Goal: Task Accomplishment & Management: Use online tool/utility

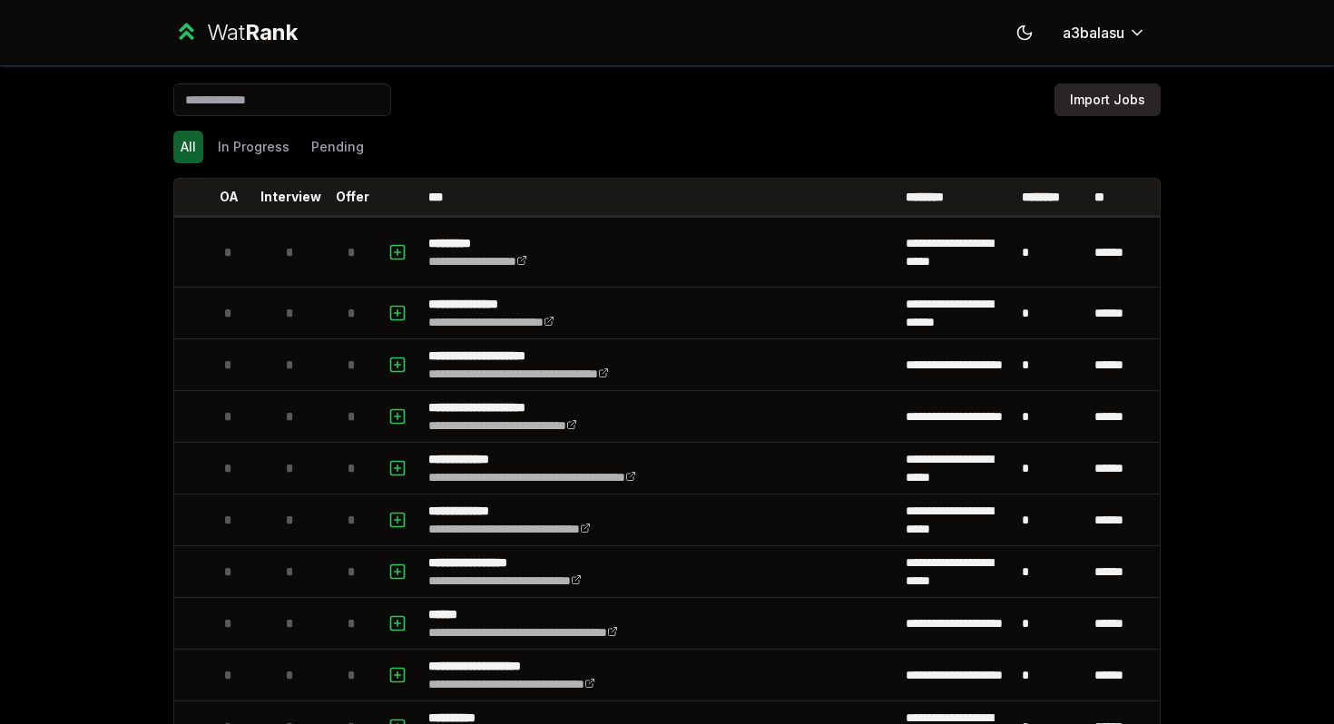
click at [658, 86] on button "Import Jobs" at bounding box center [1107, 99] width 106 height 33
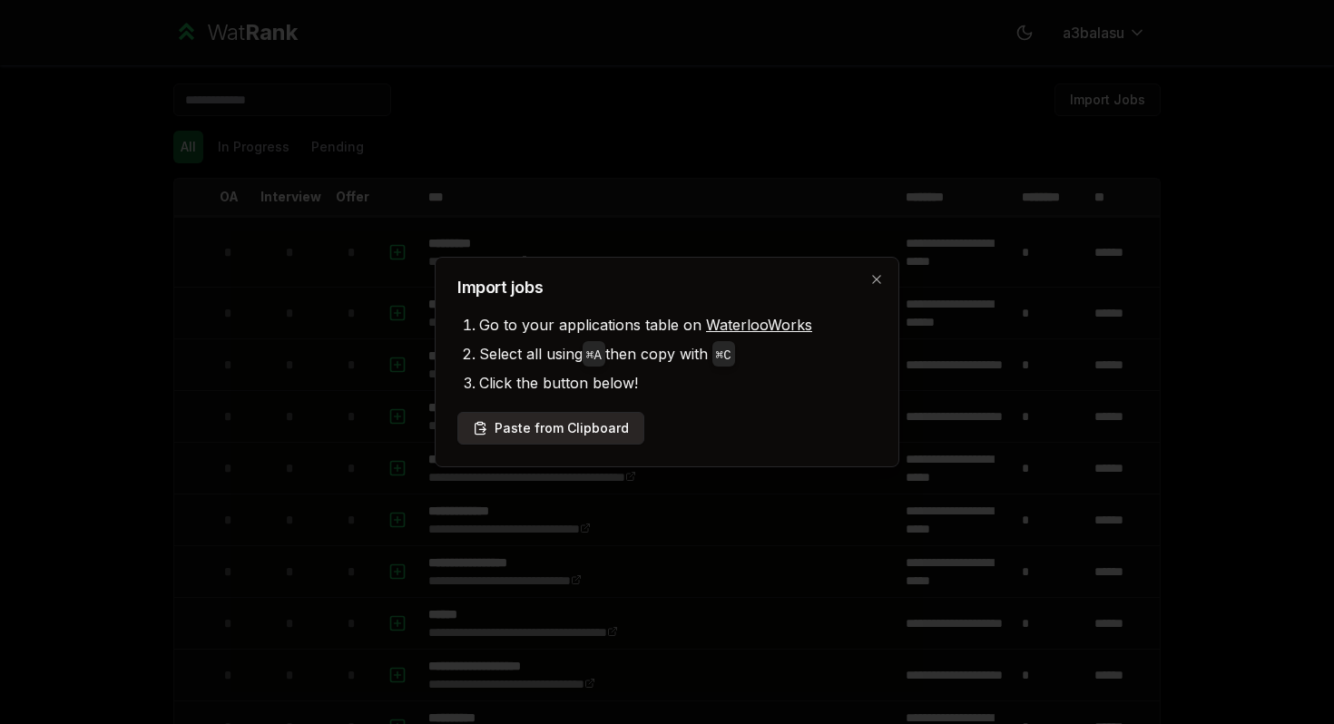
click at [558, 425] on button "Paste from Clipboard" at bounding box center [550, 428] width 187 height 33
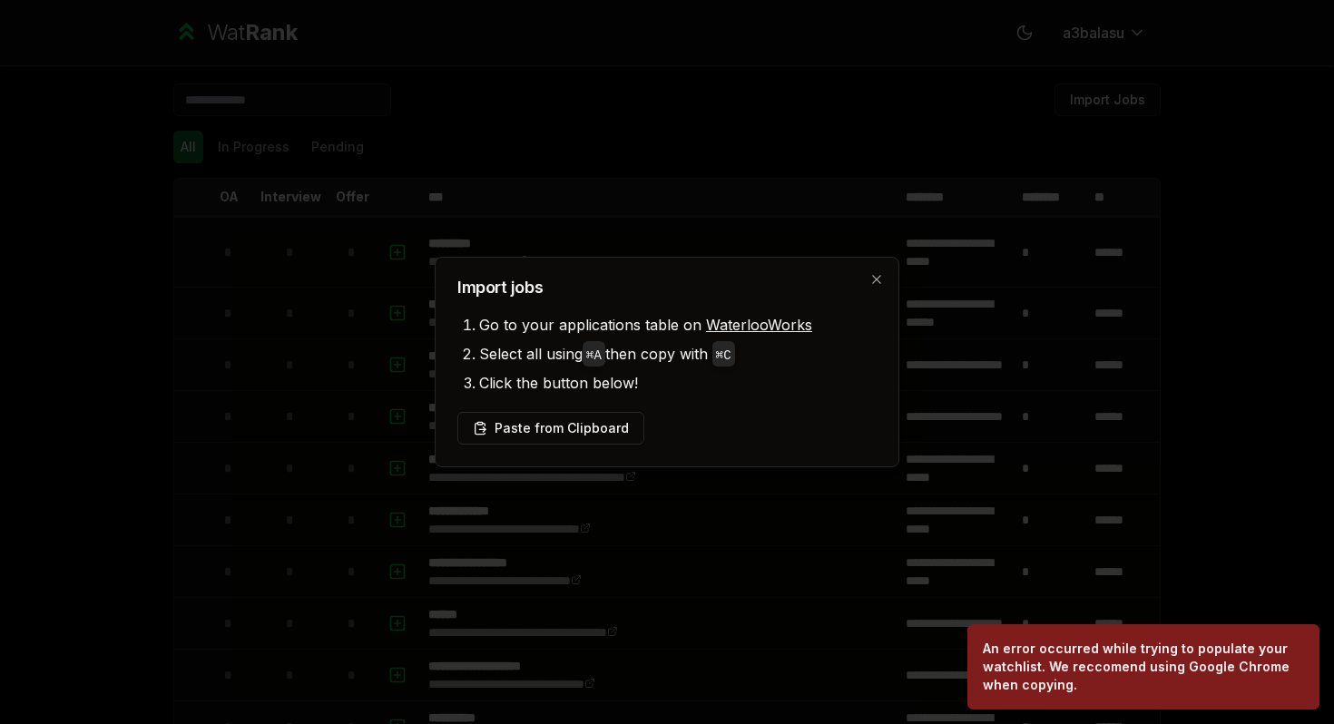
click at [342, 271] on div at bounding box center [667, 362] width 1334 height 724
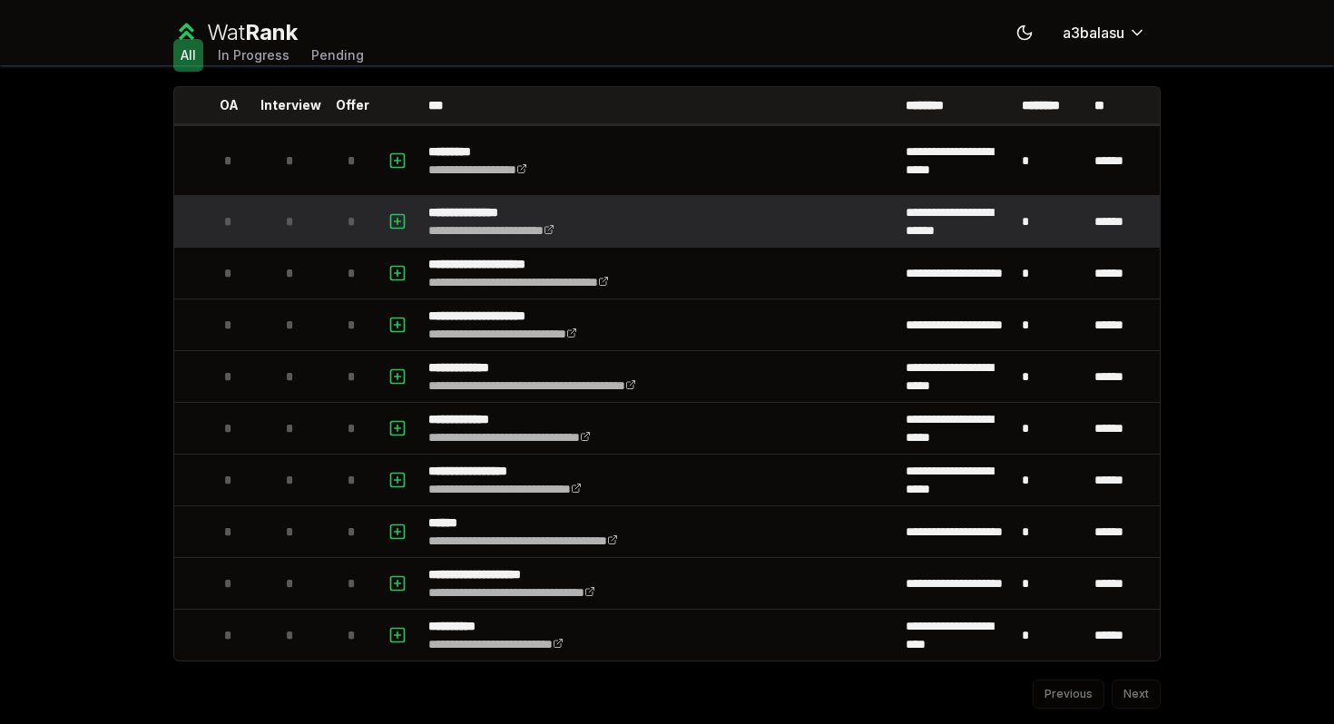
scroll to position [142, 0]
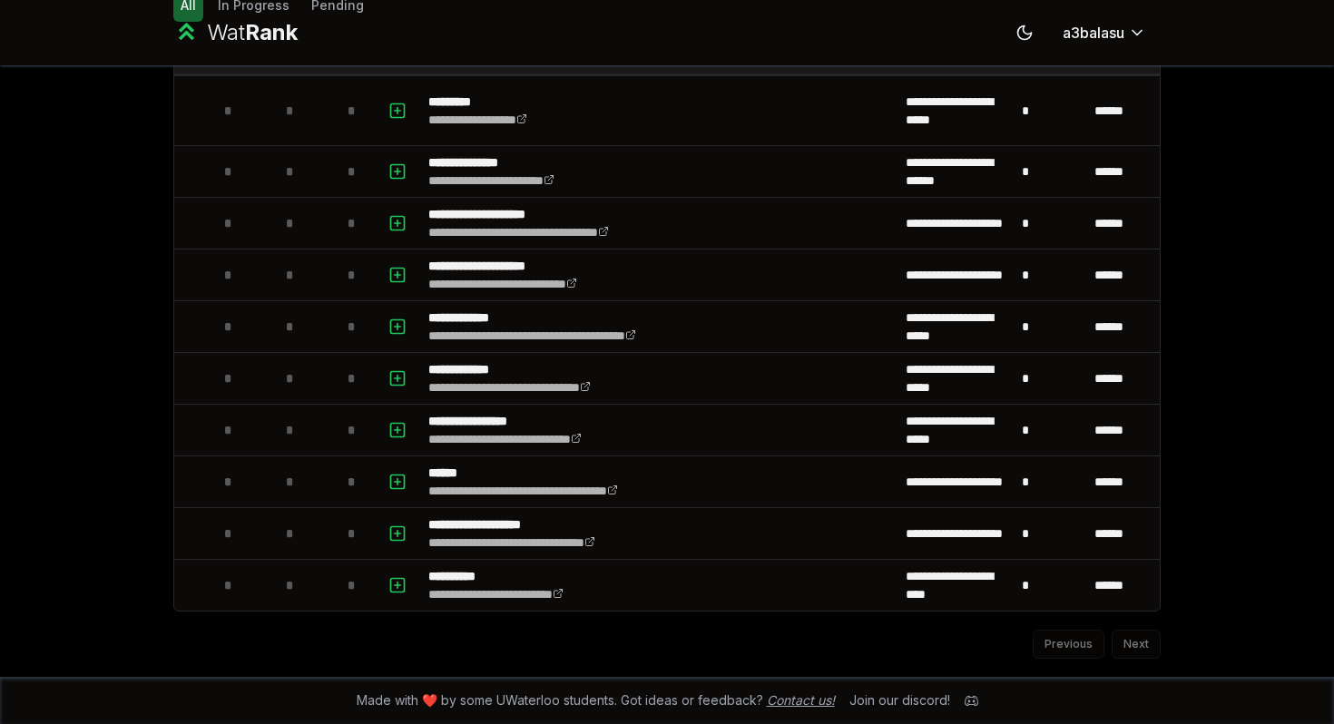
click at [831, 703] on link "Contact us!" at bounding box center [801, 699] width 68 height 15
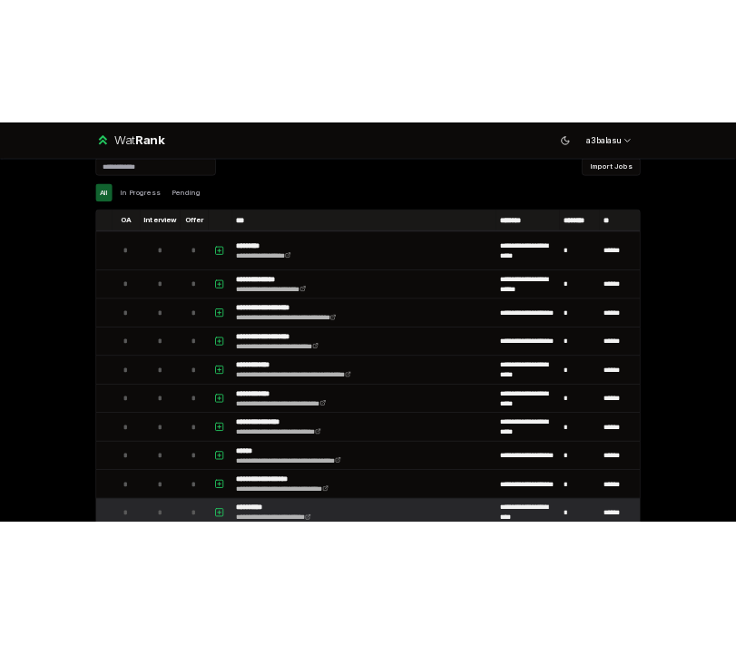
scroll to position [0, 0]
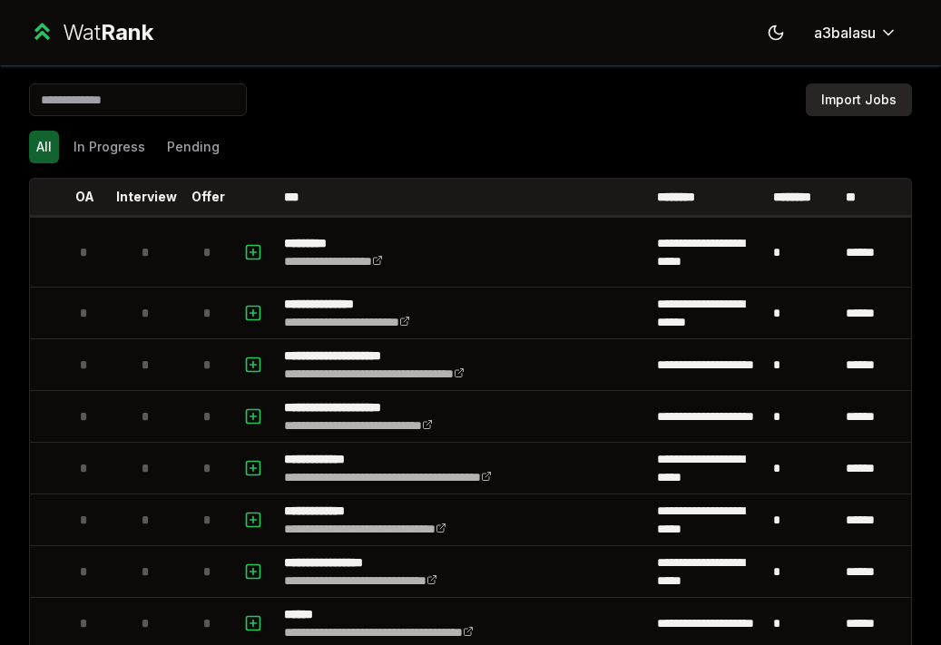
click at [869, 100] on button "Import Jobs" at bounding box center [859, 99] width 106 height 33
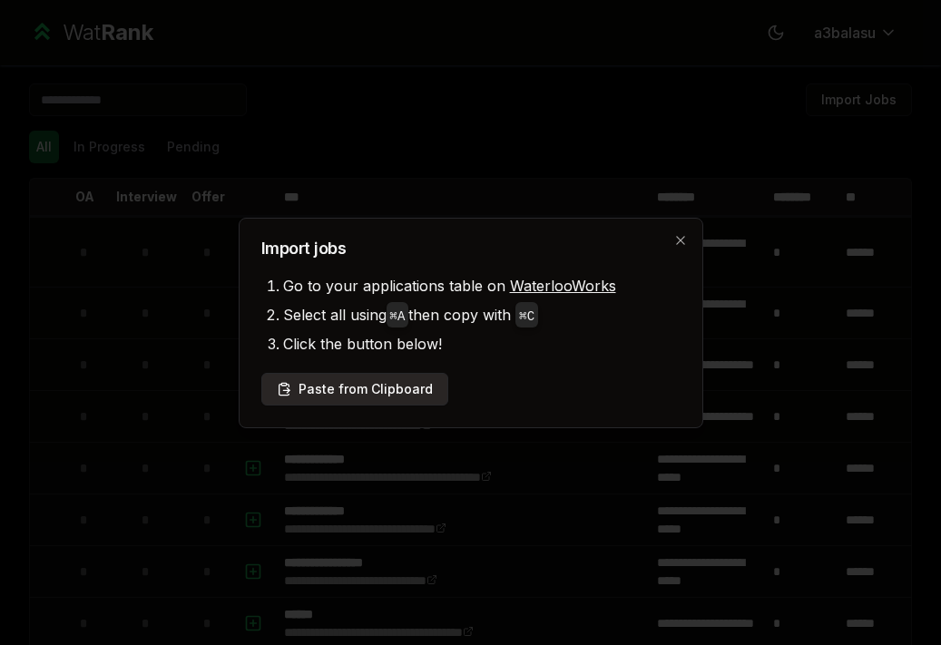
click at [357, 395] on button "Paste from Clipboard" at bounding box center [354, 389] width 187 height 33
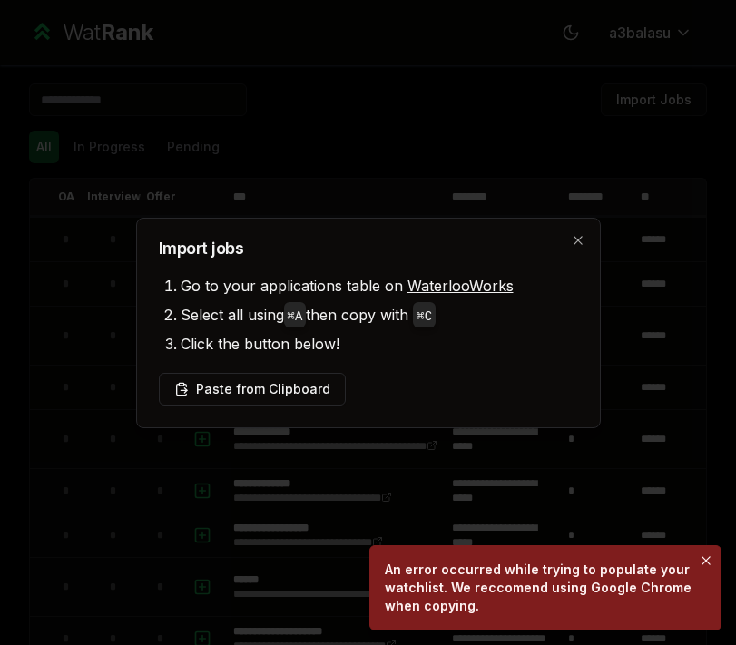
click at [707, 561] on icon "Notifications (F8)" at bounding box center [706, 560] width 15 height 15
